Goal: Task Accomplishment & Management: Manage account settings

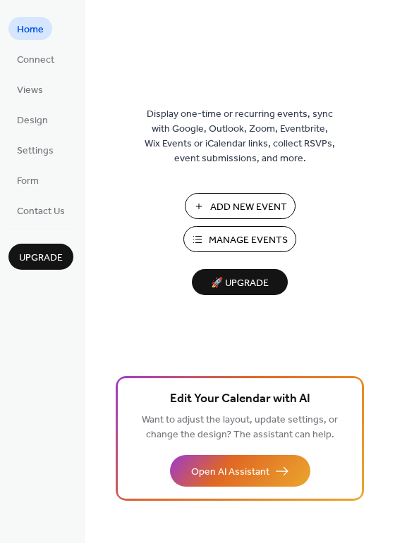
click at [228, 240] on span "Manage Events" at bounding box center [248, 240] width 79 height 15
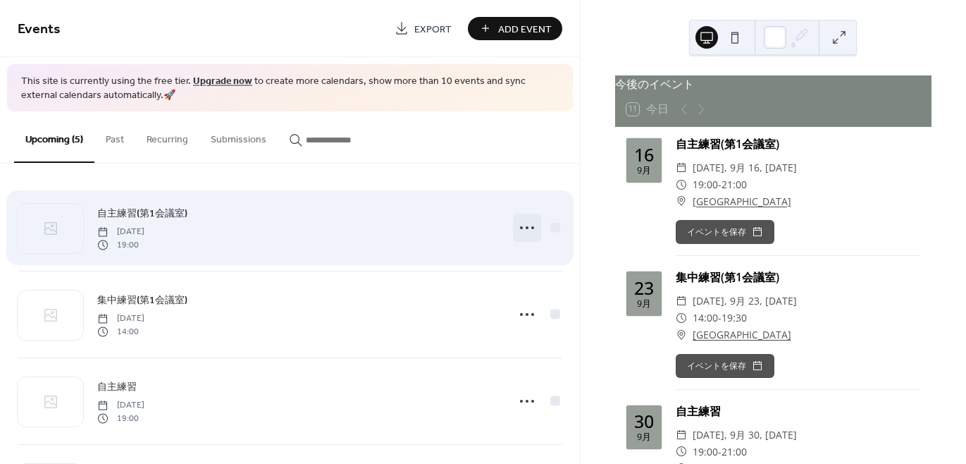
click at [523, 232] on icon at bounding box center [527, 227] width 23 height 23
click at [149, 210] on span "自主練習(第1会議室)" at bounding box center [142, 213] width 90 height 15
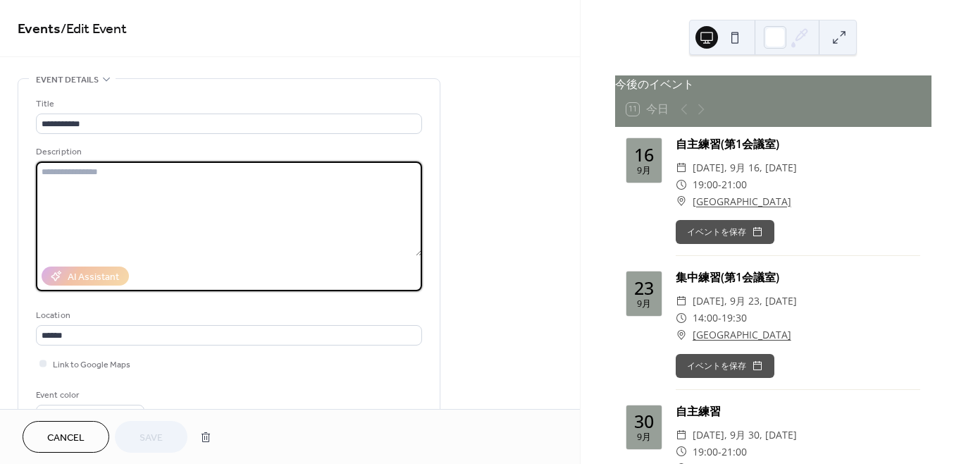
click at [50, 173] on textarea at bounding box center [229, 208] width 386 height 94
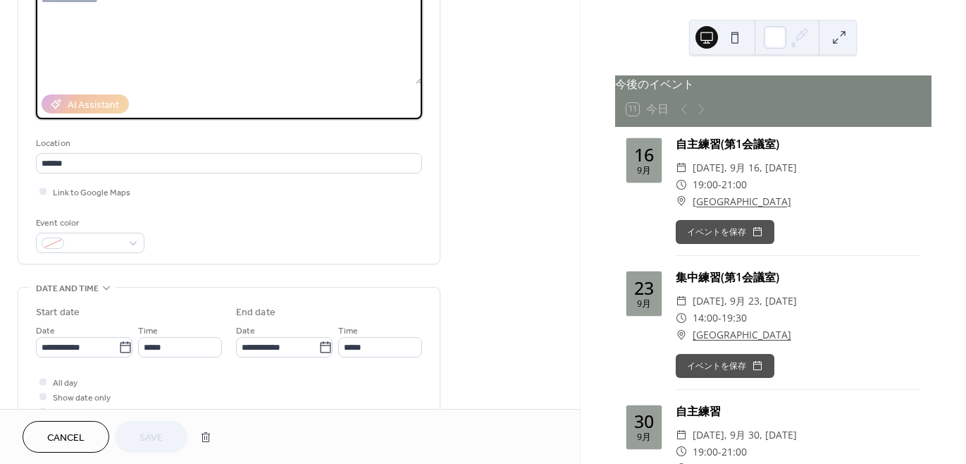
scroll to position [192, 0]
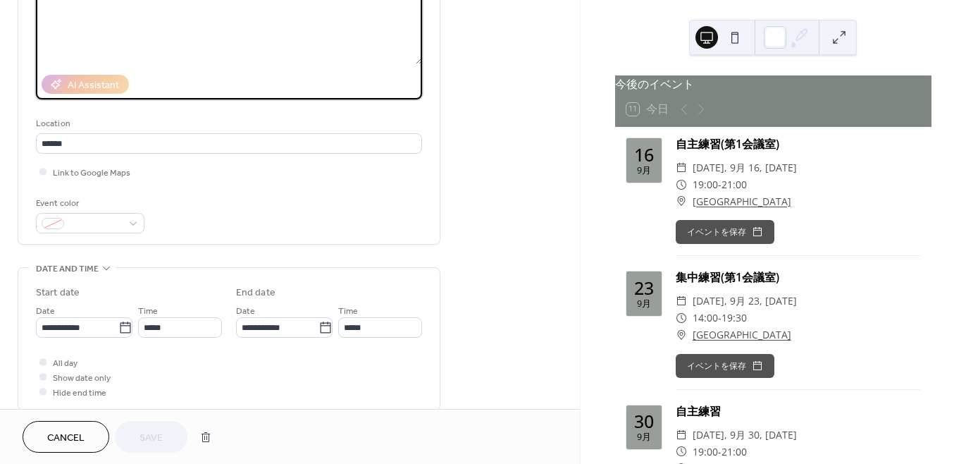
click at [85, 433] on button "Cancel" at bounding box center [66, 437] width 87 height 32
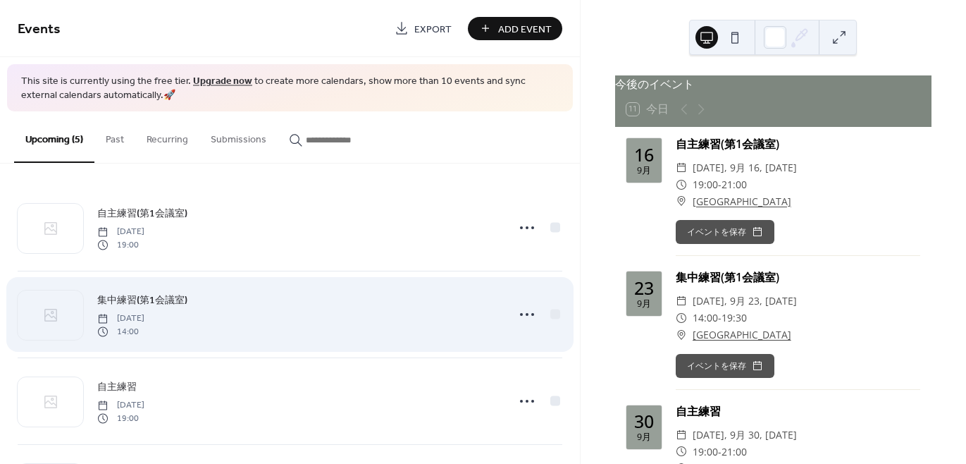
click at [140, 298] on span "集中練習(第1会議室)" at bounding box center [142, 300] width 90 height 15
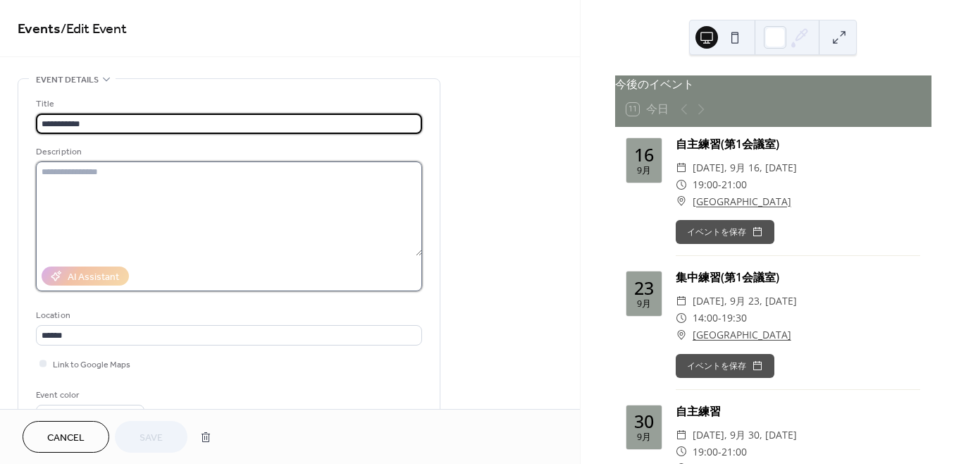
click at [63, 173] on textarea at bounding box center [229, 208] width 386 height 94
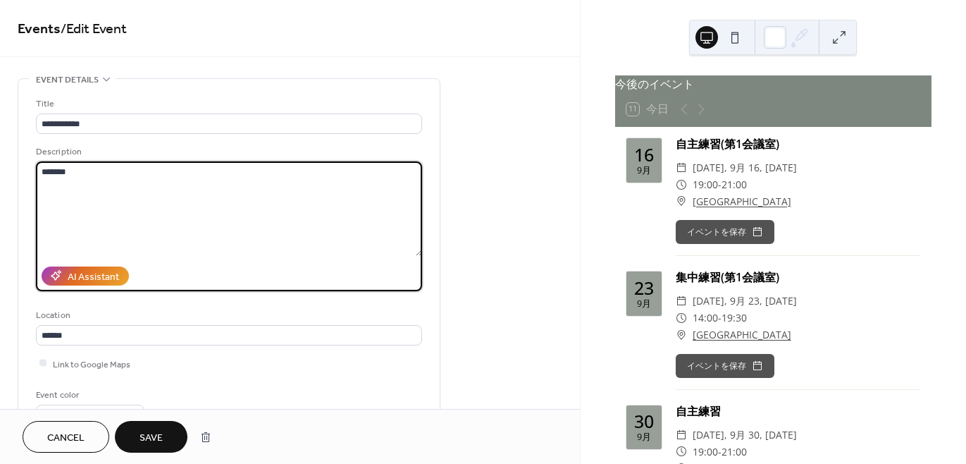
type textarea "*******"
click at [151, 442] on span "Save" at bounding box center [151, 438] width 23 height 15
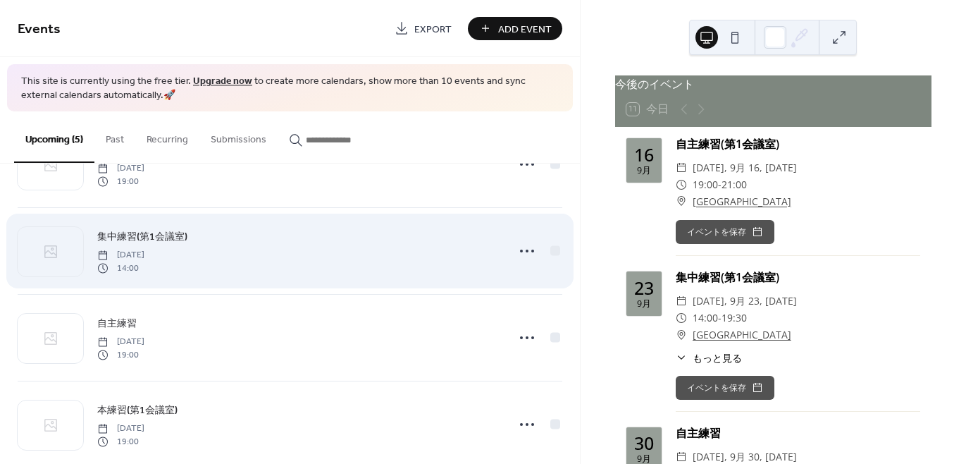
scroll to position [128, 0]
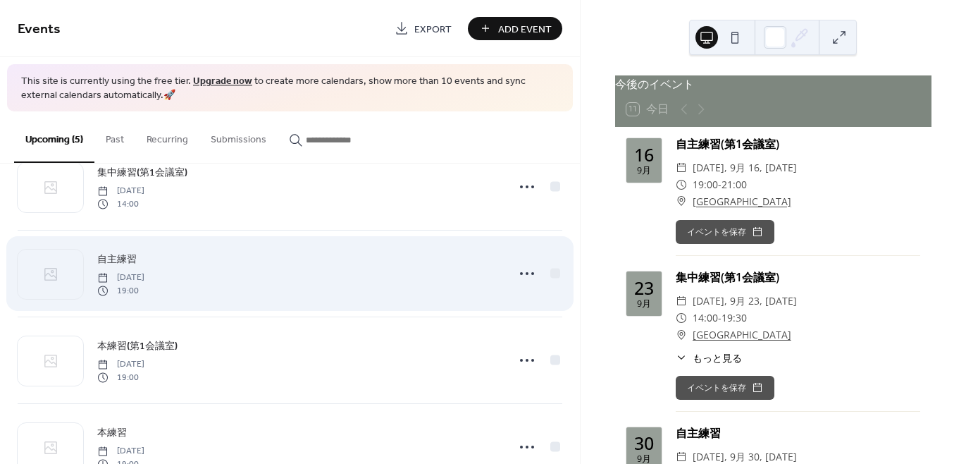
click at [125, 255] on span "自主練習" at bounding box center [116, 259] width 39 height 15
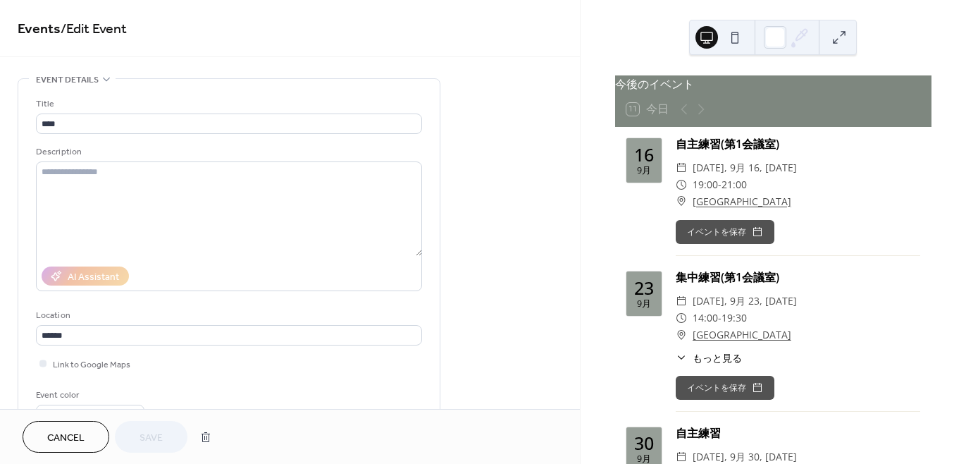
click at [61, 434] on span "Cancel" at bounding box center [65, 438] width 37 height 15
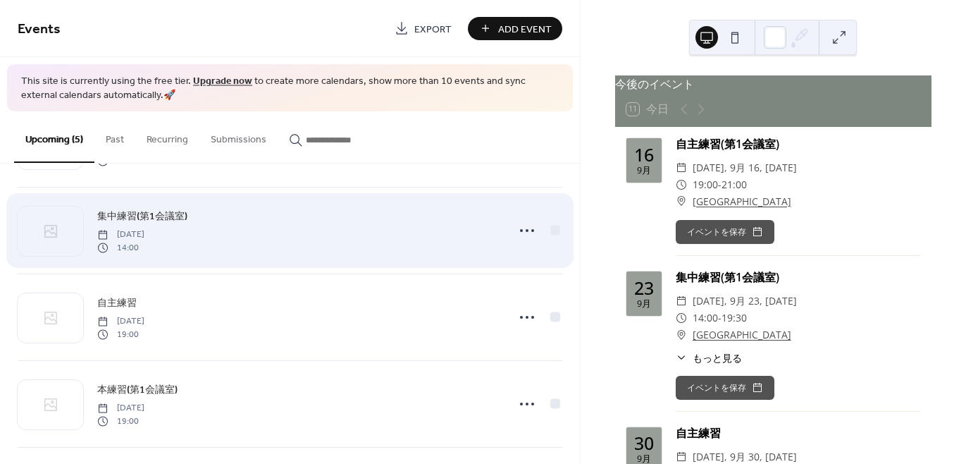
scroll to position [128, 0]
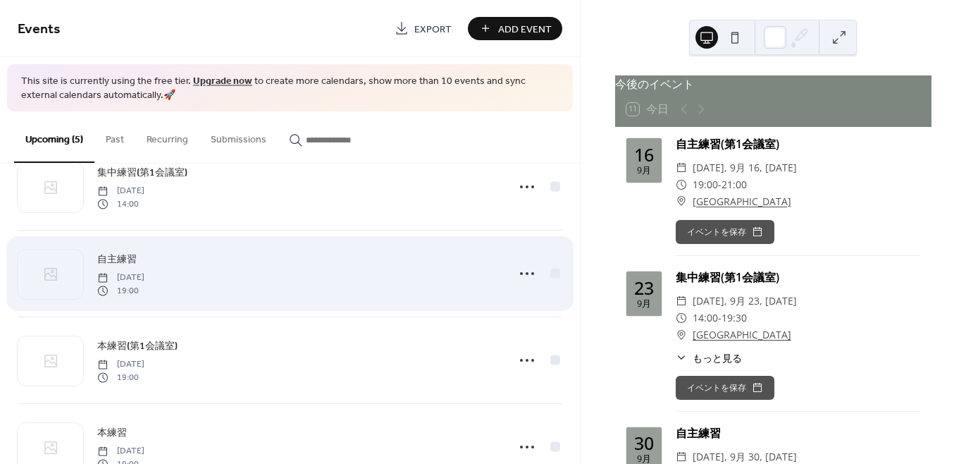
click at [127, 259] on span "自主練習" at bounding box center [116, 259] width 39 height 15
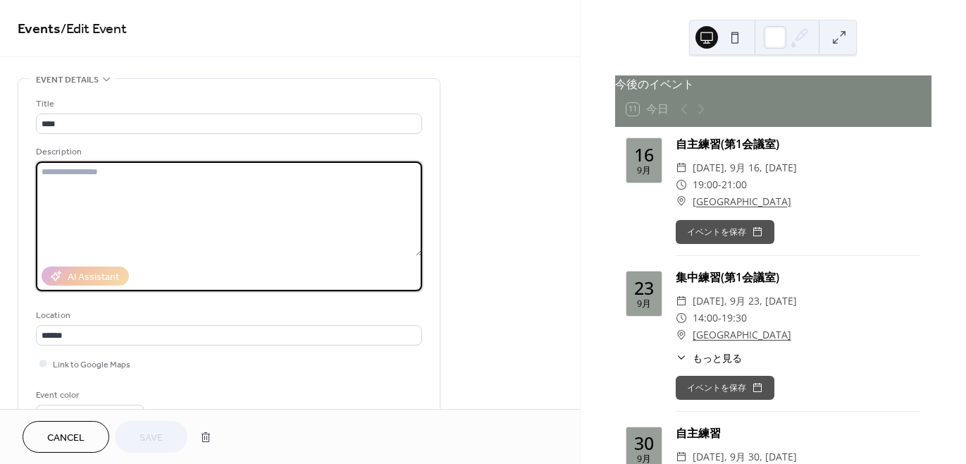
click at [51, 175] on textarea at bounding box center [229, 208] width 386 height 94
type textarea "*******"
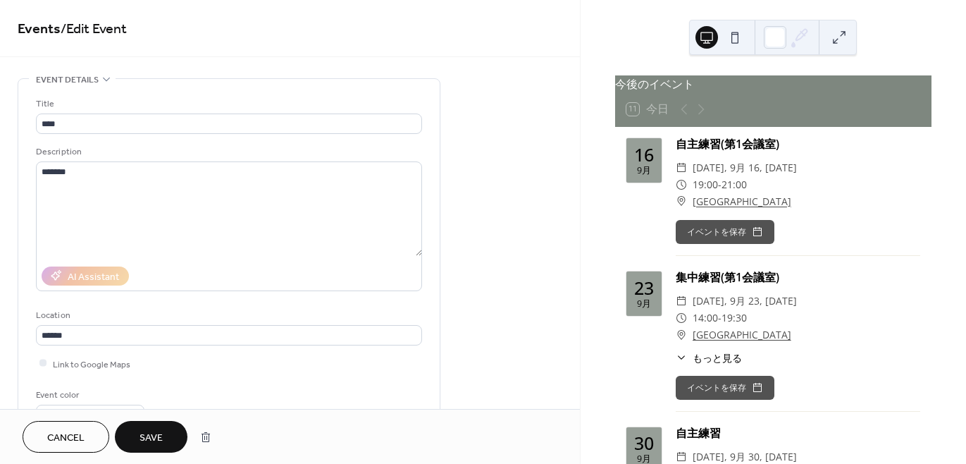
click at [152, 431] on span "Save" at bounding box center [151, 438] width 23 height 15
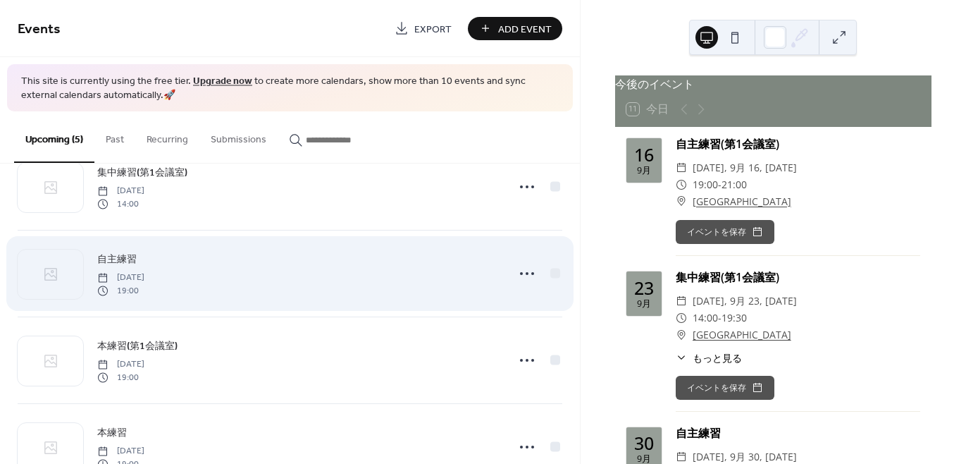
scroll to position [174, 0]
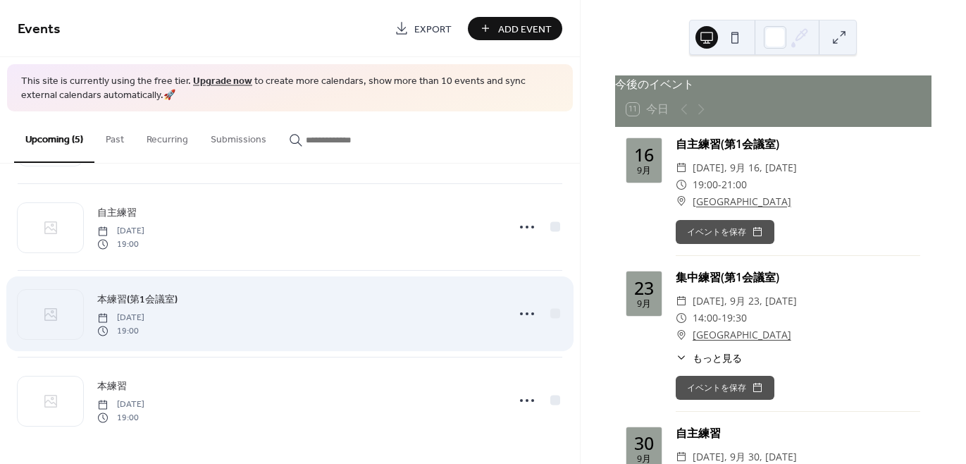
click at [130, 299] on span "本練習(第1会議室)" at bounding box center [137, 299] width 80 height 15
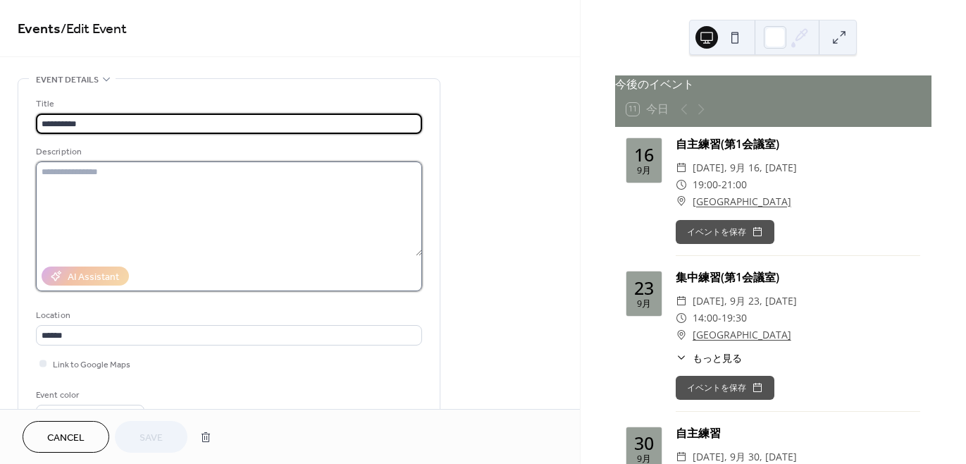
click at [61, 168] on textarea at bounding box center [229, 208] width 386 height 94
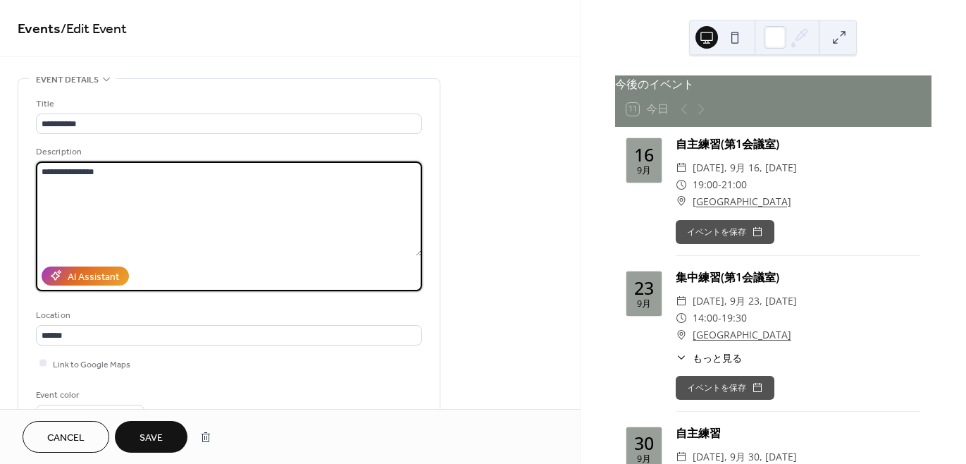
type textarea "**********"
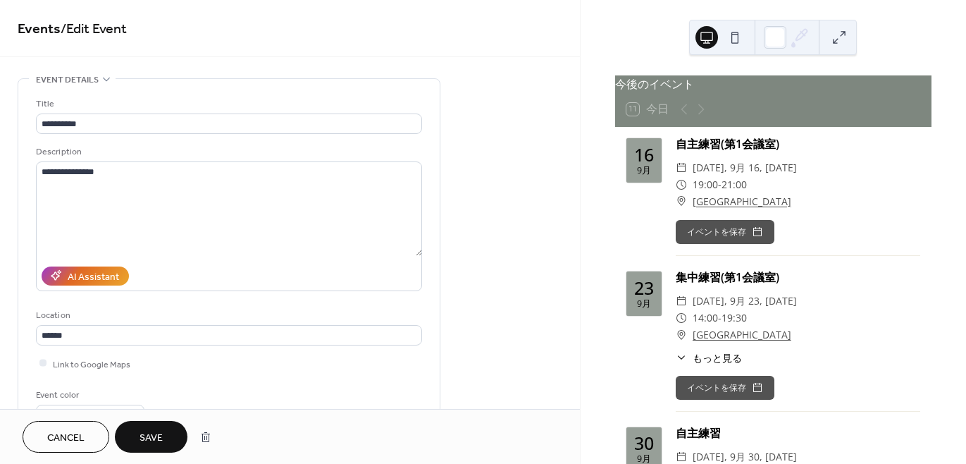
click at [151, 440] on span "Save" at bounding box center [151, 438] width 23 height 15
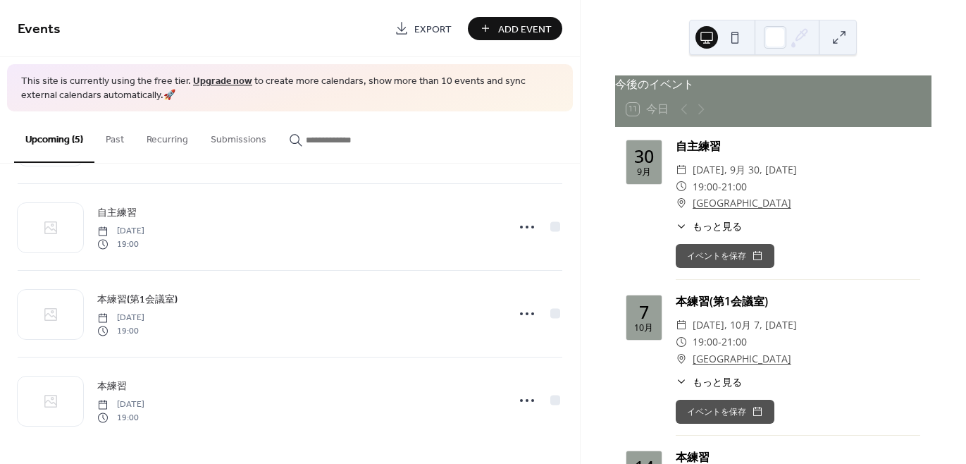
scroll to position [320, 0]
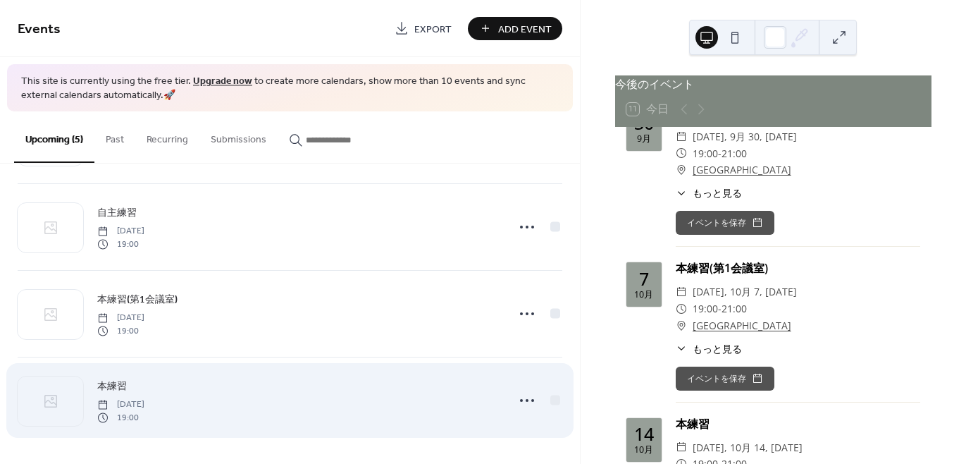
click at [114, 384] on span "本練習" at bounding box center [112, 386] width 30 height 15
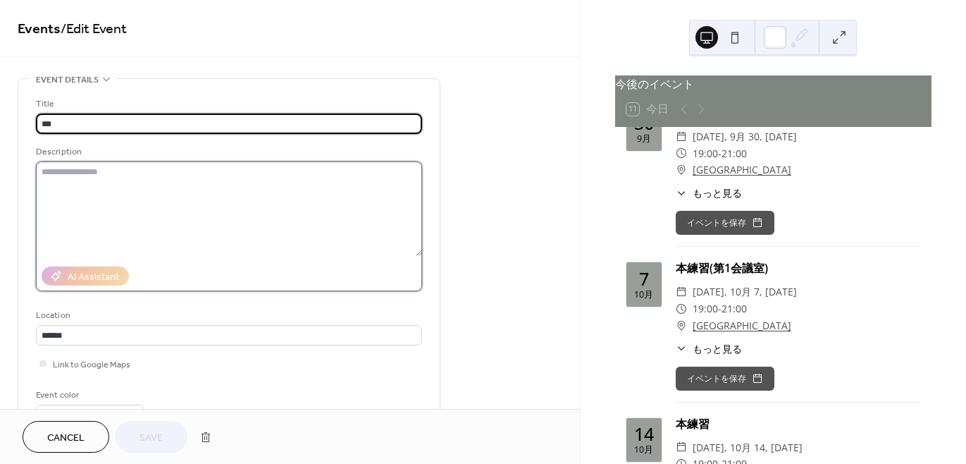
click at [51, 173] on textarea at bounding box center [229, 208] width 386 height 94
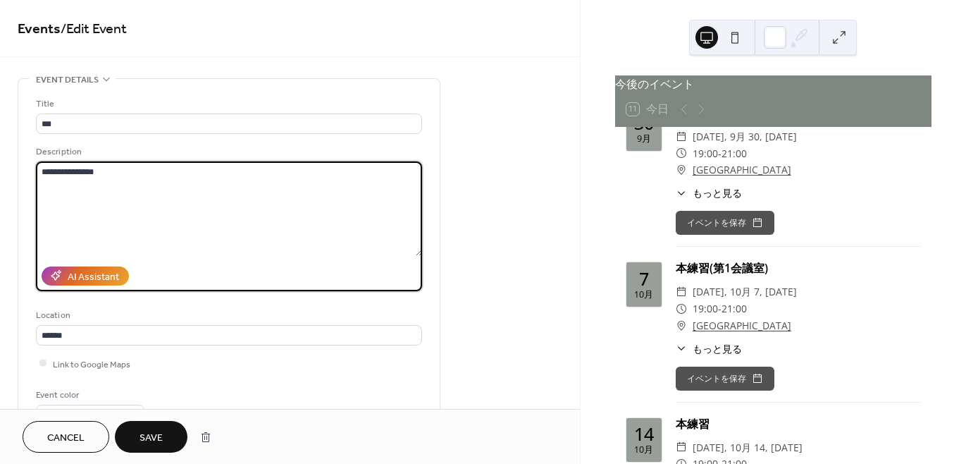
type textarea "**********"
click at [160, 436] on span "Save" at bounding box center [151, 438] width 23 height 15
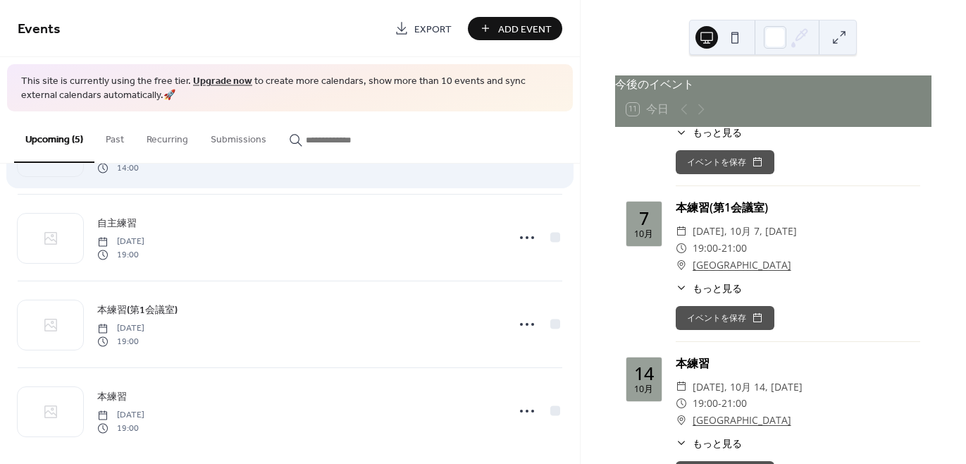
scroll to position [174, 0]
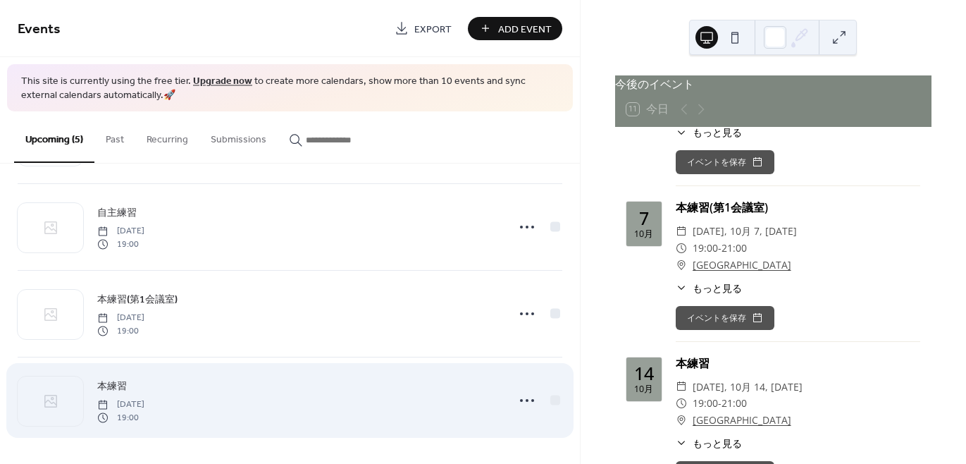
click at [116, 381] on span "本練習" at bounding box center [112, 386] width 30 height 15
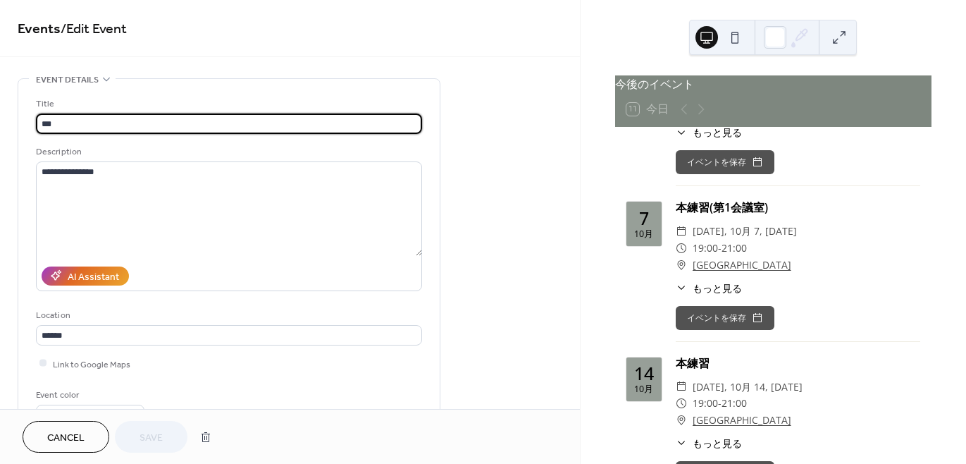
click at [50, 119] on input "***" at bounding box center [229, 123] width 386 height 20
type input "**********"
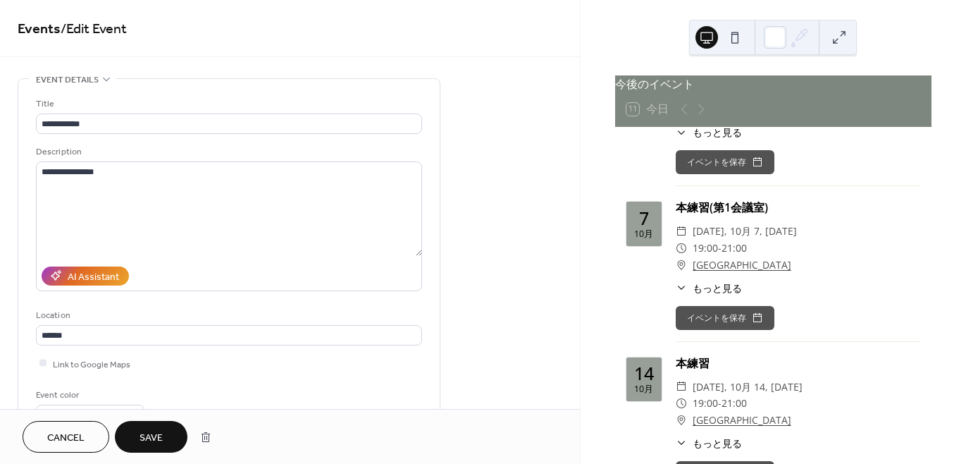
click at [149, 440] on span "Save" at bounding box center [151, 438] width 23 height 15
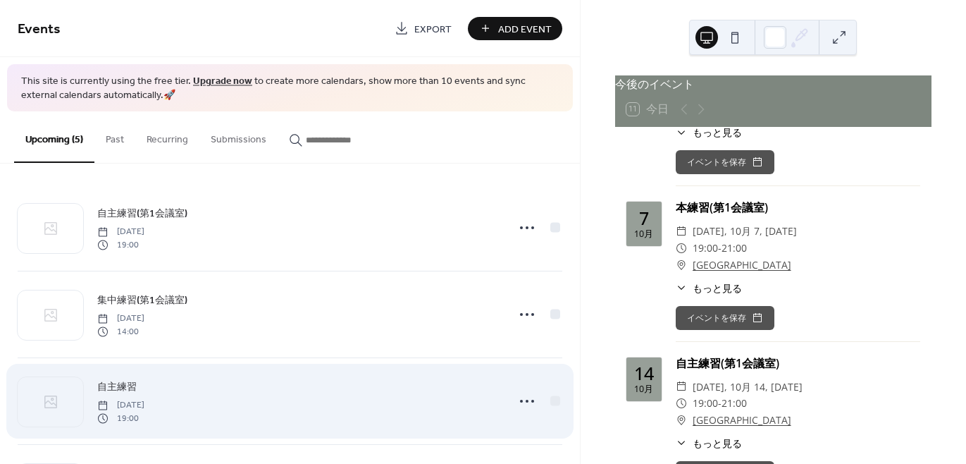
click at [128, 387] on span "自主練習" at bounding box center [116, 387] width 39 height 15
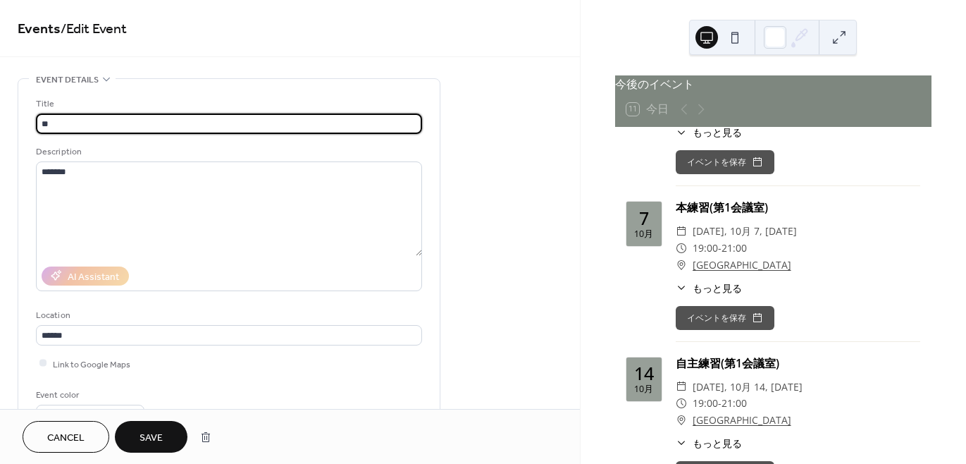
type input "*"
type input "**********"
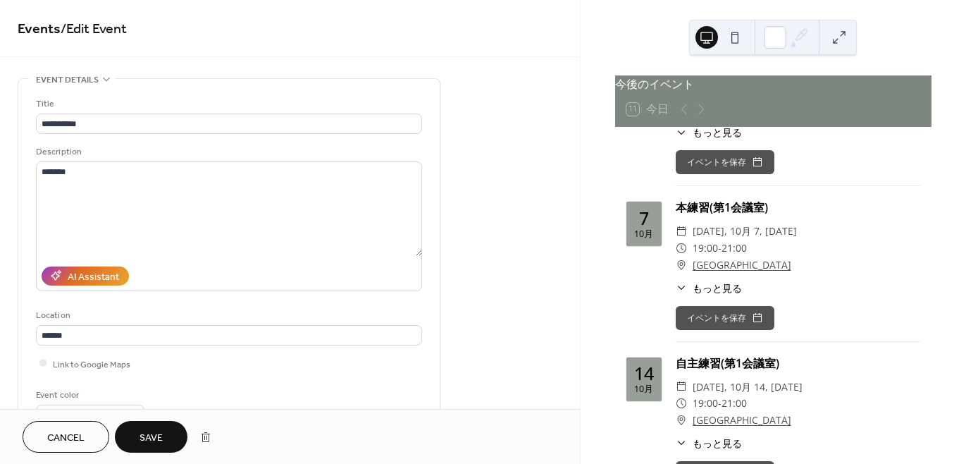
click at [147, 434] on span "Save" at bounding box center [151, 438] width 23 height 15
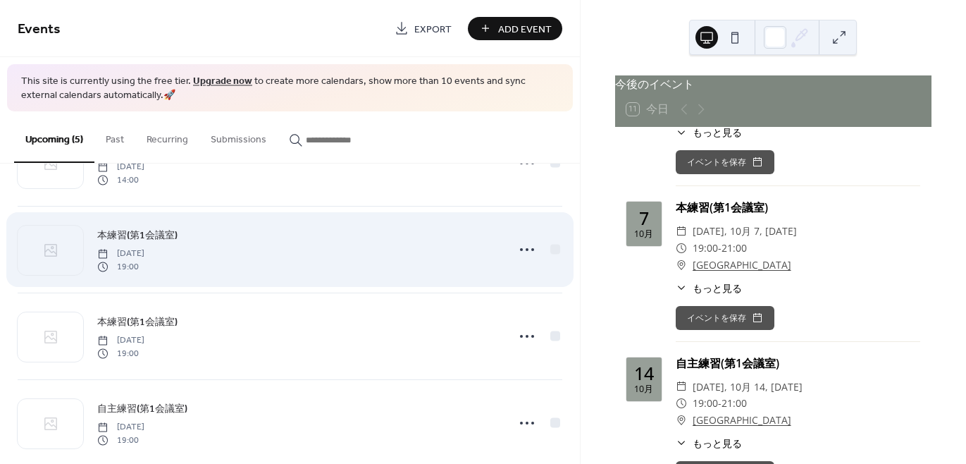
scroll to position [174, 0]
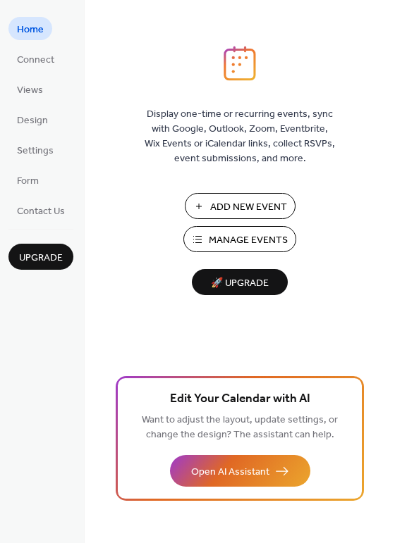
click at [227, 240] on span "Manage Events" at bounding box center [248, 240] width 79 height 15
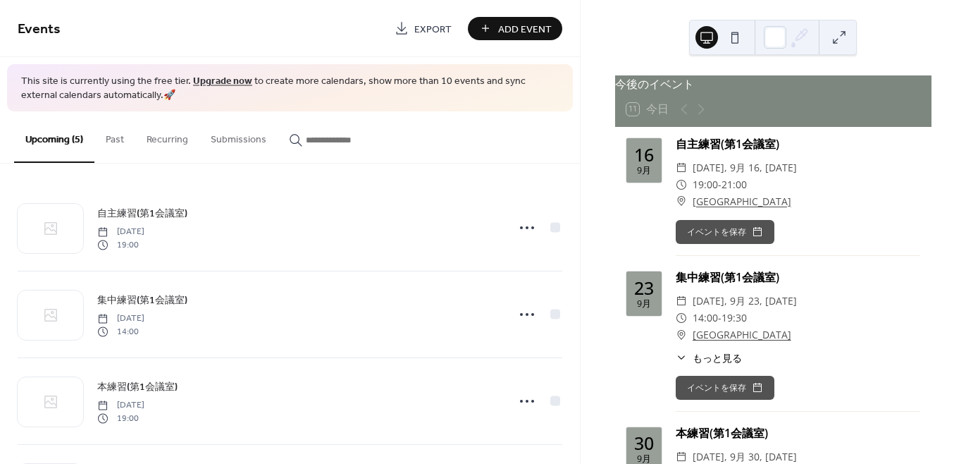
click at [709, 88] on div "今後のイベント" at bounding box center [773, 83] width 316 height 17
